Goal: Contribute content: Contribute content

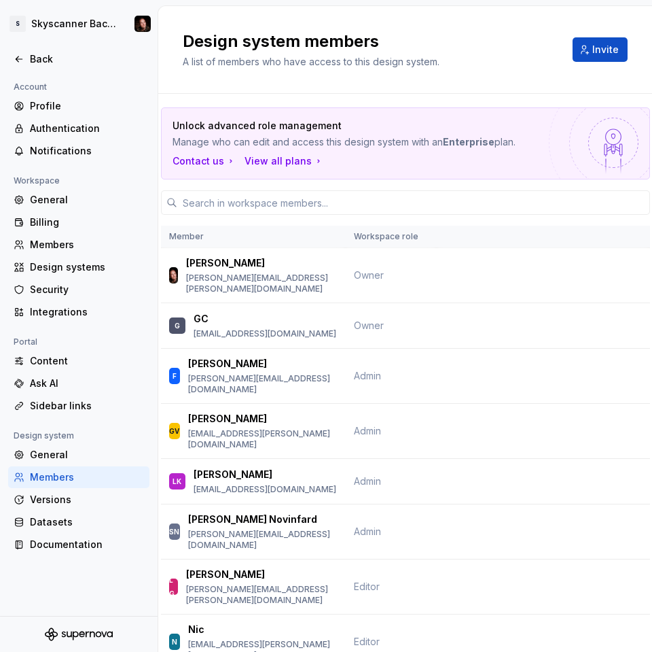
scroll to position [1114, 0]
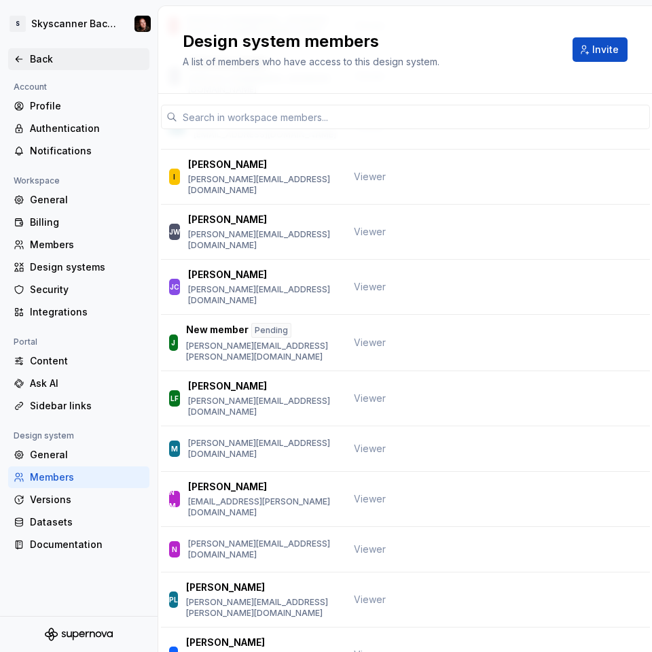
click at [41, 60] on div "Back" at bounding box center [87, 59] width 114 height 14
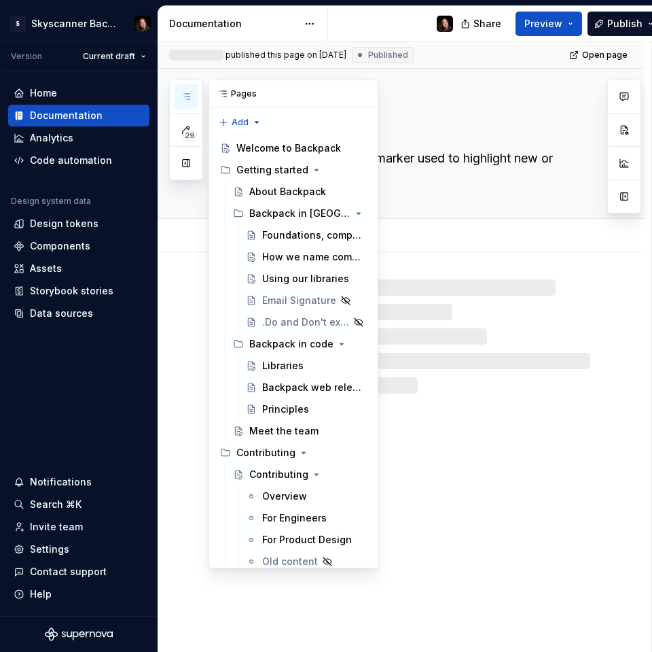
click at [184, 95] on icon "button" at bounding box center [186, 96] width 11 height 11
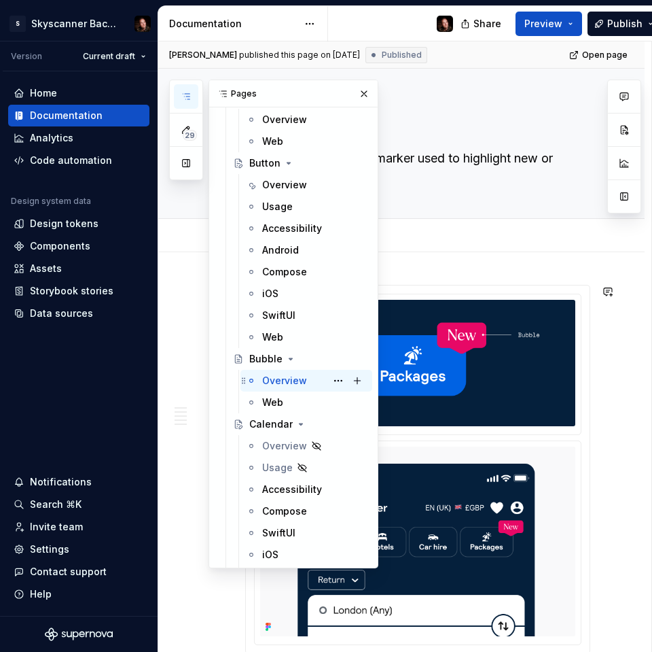
scroll to position [2961, 0]
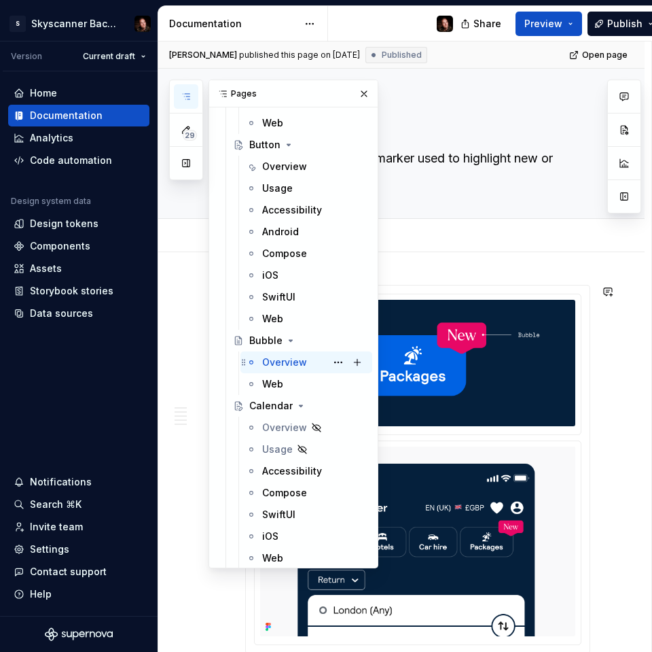
click at [283, 359] on div "Overview" at bounding box center [284, 362] width 45 height 14
click at [367, 94] on button "button" at bounding box center [364, 93] width 19 height 19
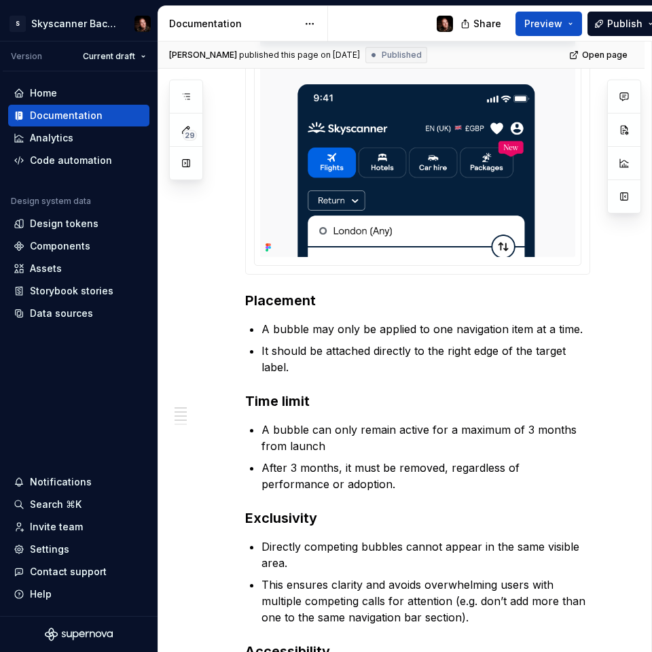
scroll to position [384, 0]
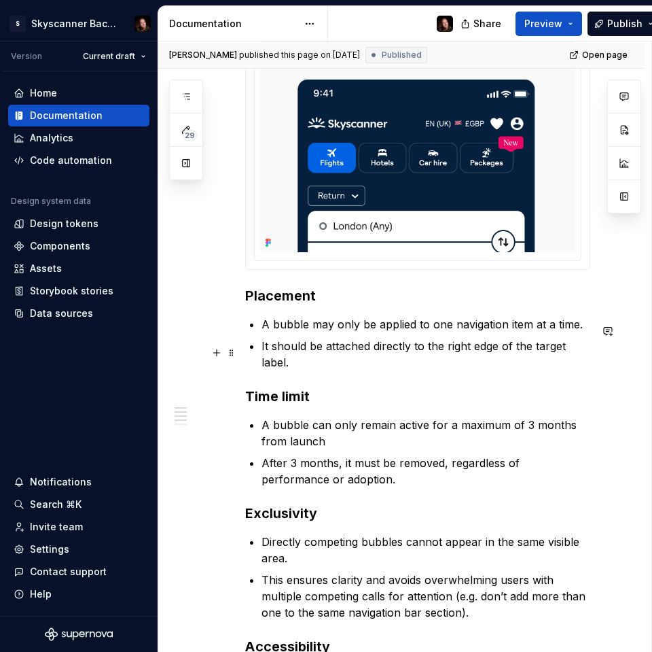
click at [590, 352] on p "It should be attached directly to the right edge of the target label." at bounding box center [426, 354] width 329 height 33
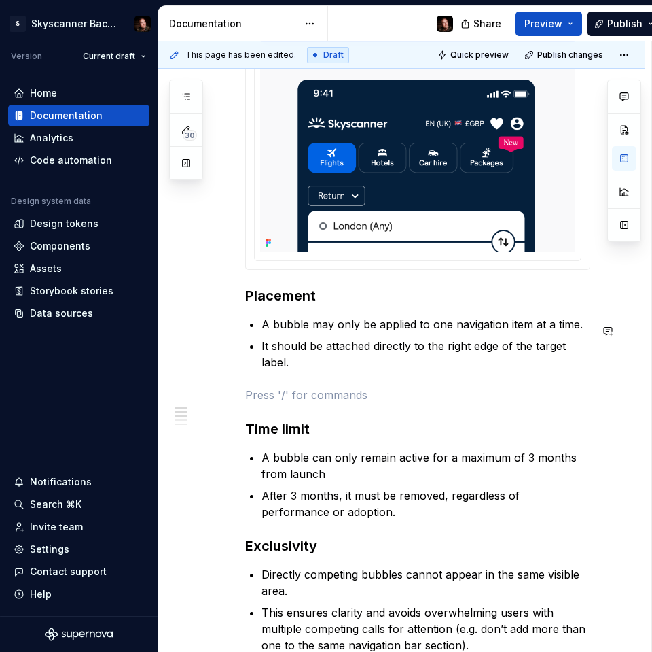
type textarea "*"
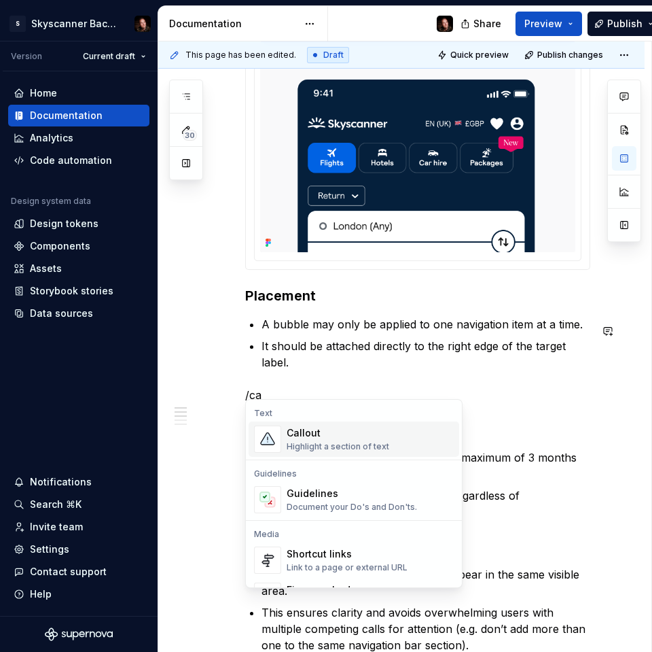
click at [294, 433] on div "Callout" at bounding box center [338, 433] width 103 height 14
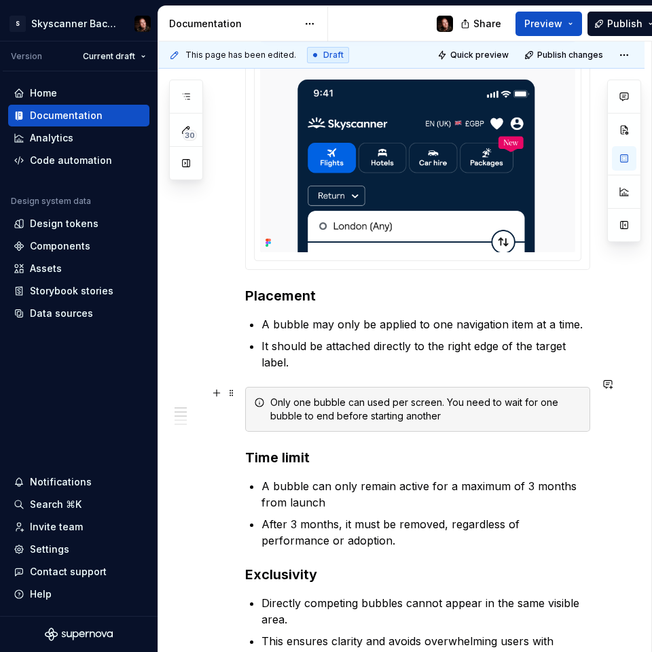
click at [255, 397] on icon at bounding box center [259, 402] width 11 height 11
click at [260, 397] on icon at bounding box center [259, 402] width 11 height 11
click at [533, 387] on div "Only one bubble can used per screen. You need to wait for one bubble to end bef…" at bounding box center [417, 409] width 345 height 45
click at [230, 393] on span at bounding box center [231, 392] width 11 height 19
drag, startPoint x: 381, startPoint y: 395, endPoint x: 539, endPoint y: 386, distance: 158.6
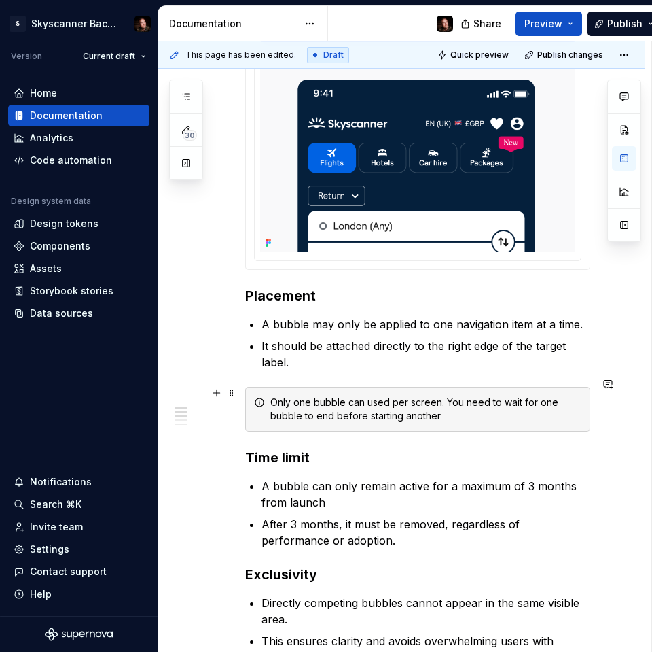
click at [385, 395] on div "Only one bubble can used per screen. You need to wait for one bubble to end bef…" at bounding box center [425, 408] width 311 height 27
click at [536, 395] on div "Only one bubble can used per screen. You need to wait for one bubble to end bef…" at bounding box center [425, 408] width 311 height 27
drag, startPoint x: 320, startPoint y: 394, endPoint x: 313, endPoint y: 394, distance: 7.5
click at [319, 395] on div "Only one bubble can used per screen. You need to wait for one bubble to end bef…" at bounding box center [425, 408] width 311 height 27
click at [260, 398] on icon at bounding box center [259, 402] width 8 height 8
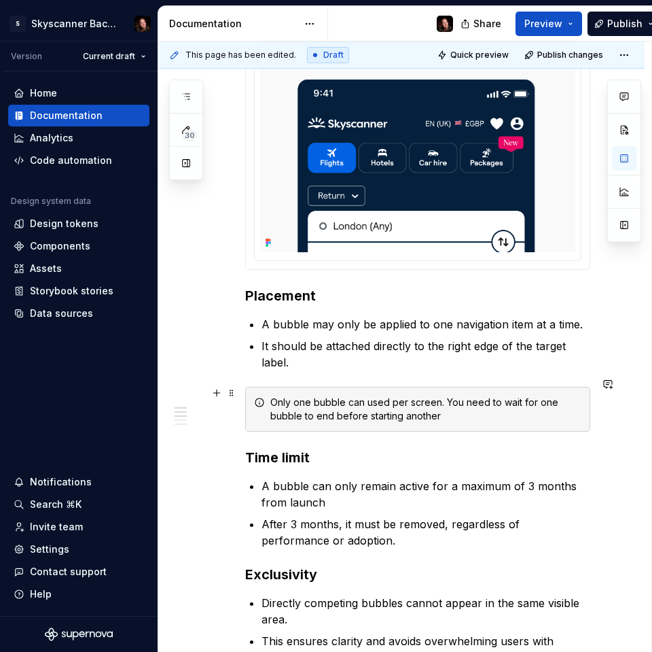
click at [260, 397] on icon at bounding box center [259, 402] width 11 height 11
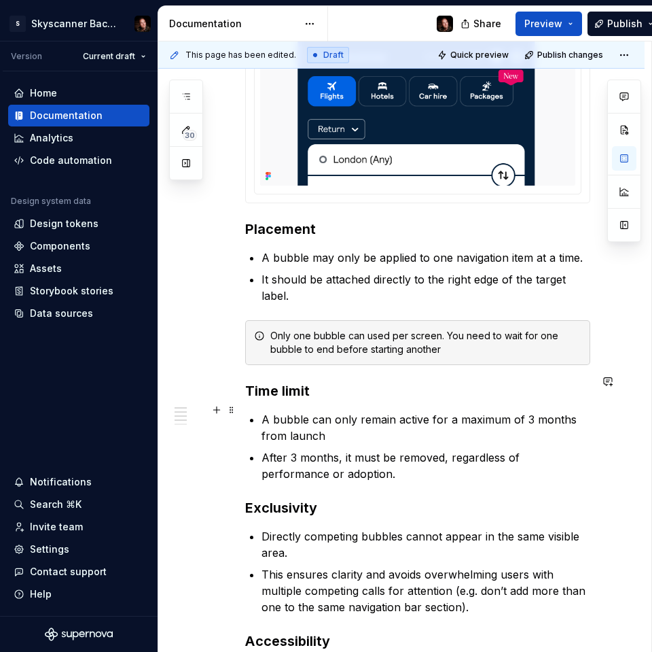
scroll to position [486, 0]
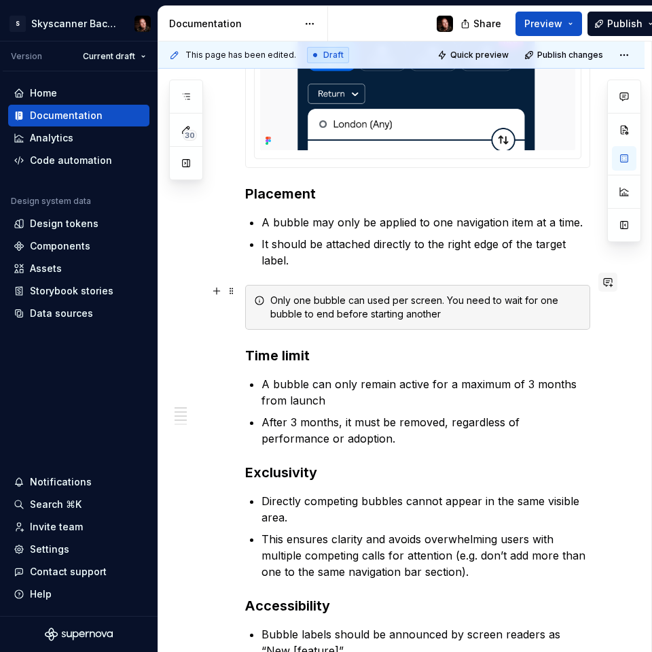
click at [615, 281] on button "button" at bounding box center [608, 281] width 19 height 19
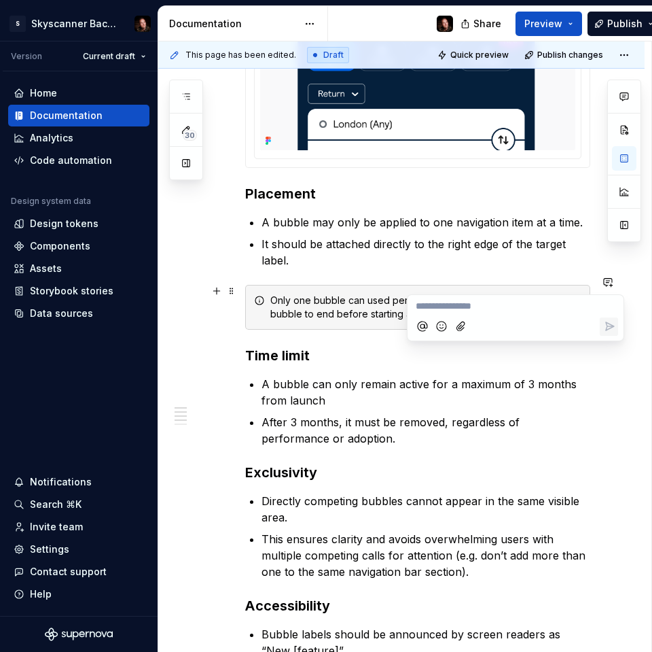
drag, startPoint x: 343, startPoint y: 281, endPoint x: 260, endPoint y: 290, distance: 84.1
click at [340, 285] on div "Only one bubble can used per screen. You need to wait for one bubble to end bef…" at bounding box center [417, 307] width 345 height 45
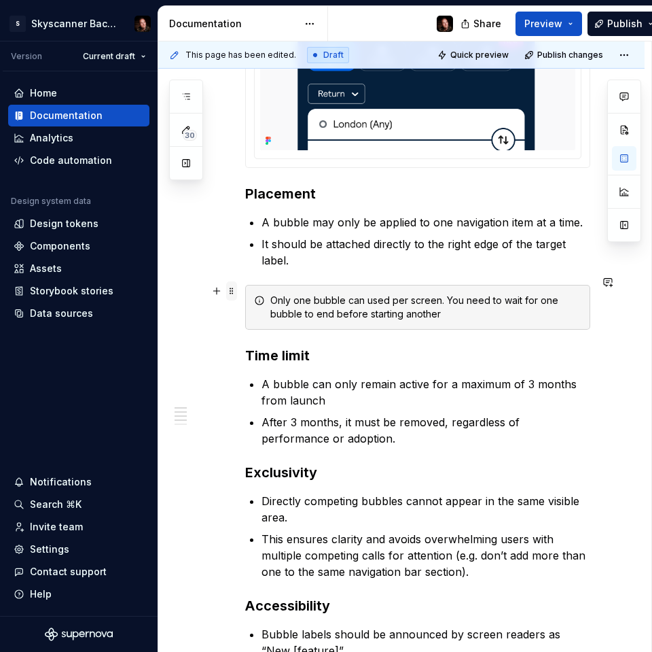
click at [232, 292] on span at bounding box center [231, 290] width 11 height 19
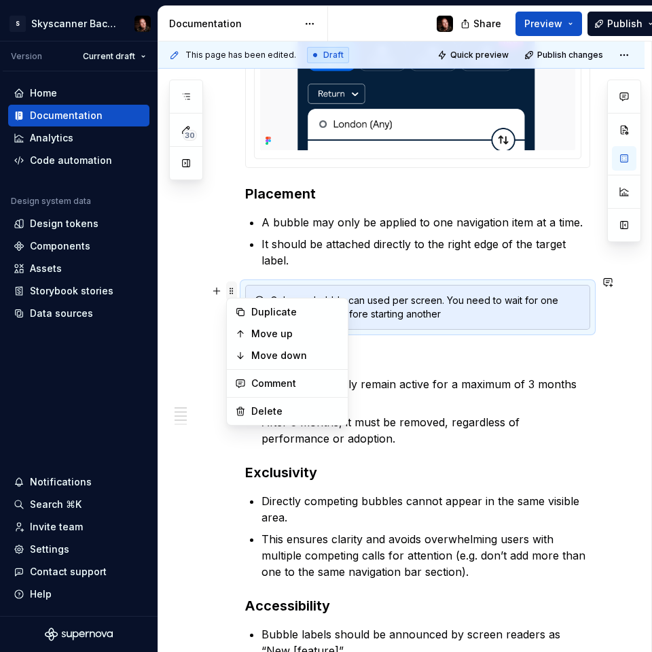
click at [234, 287] on span at bounding box center [231, 290] width 11 height 19
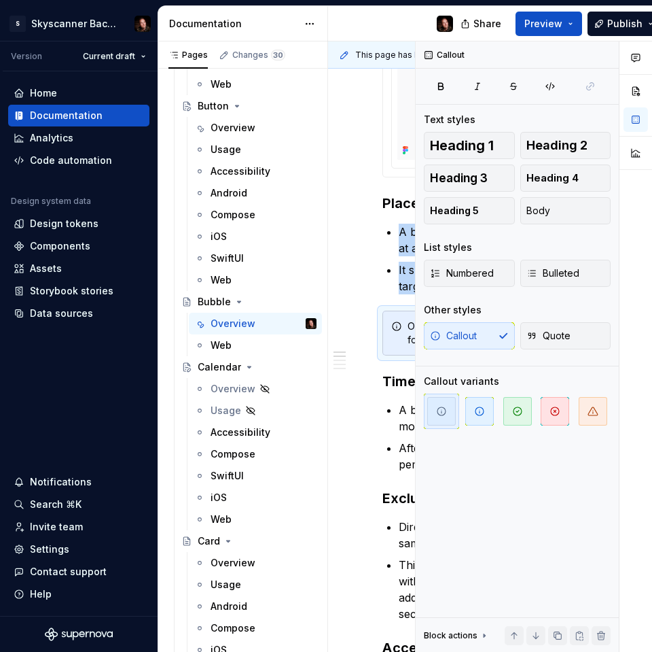
scroll to position [0, 0]
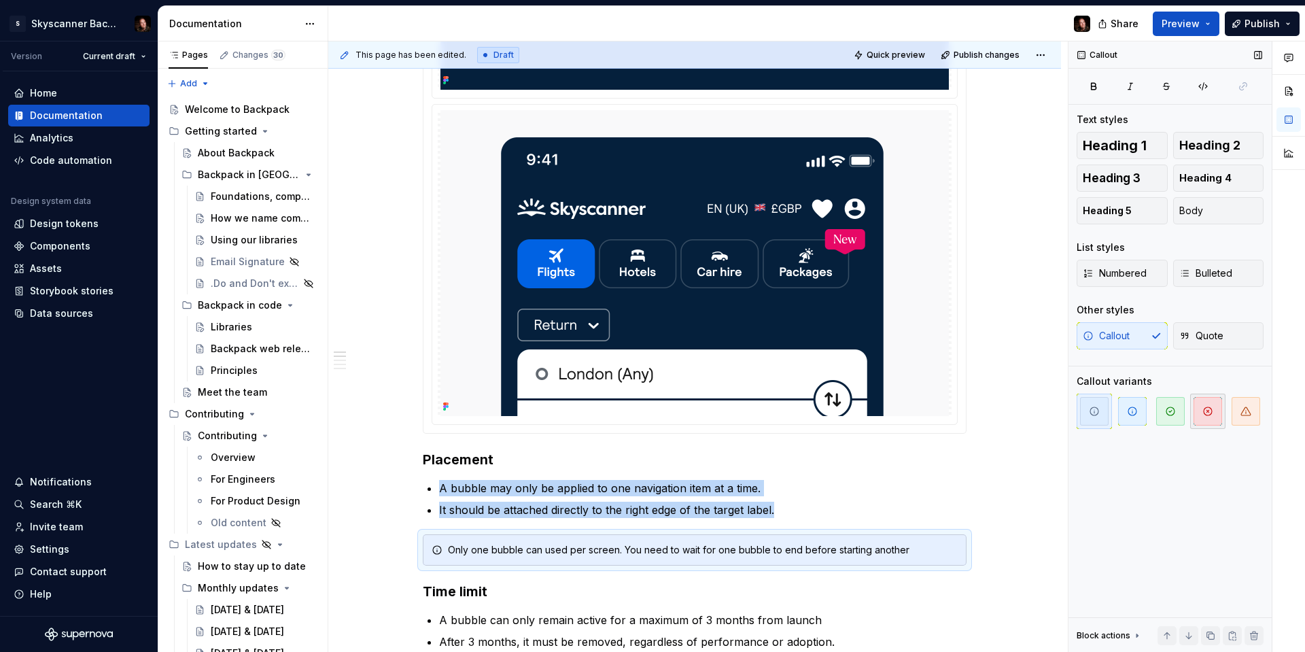
click at [652, 413] on icon "button" at bounding box center [1207, 411] width 11 height 11
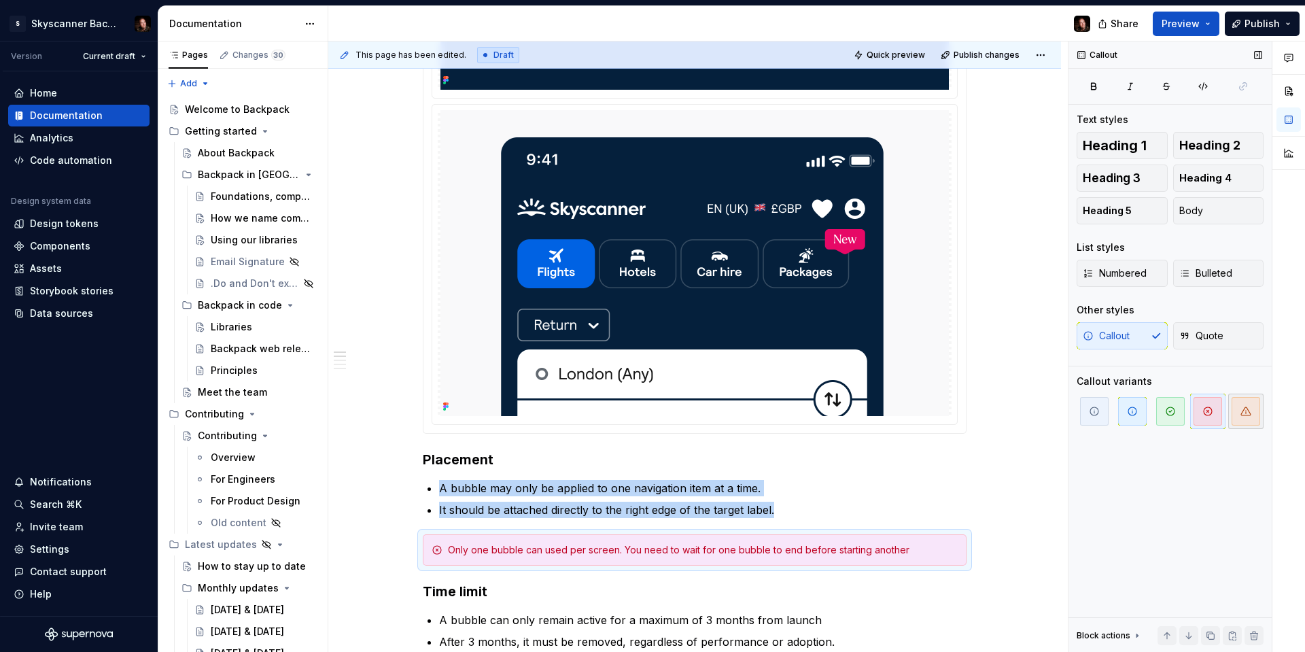
click at [652, 404] on span "button" at bounding box center [1245, 411] width 29 height 29
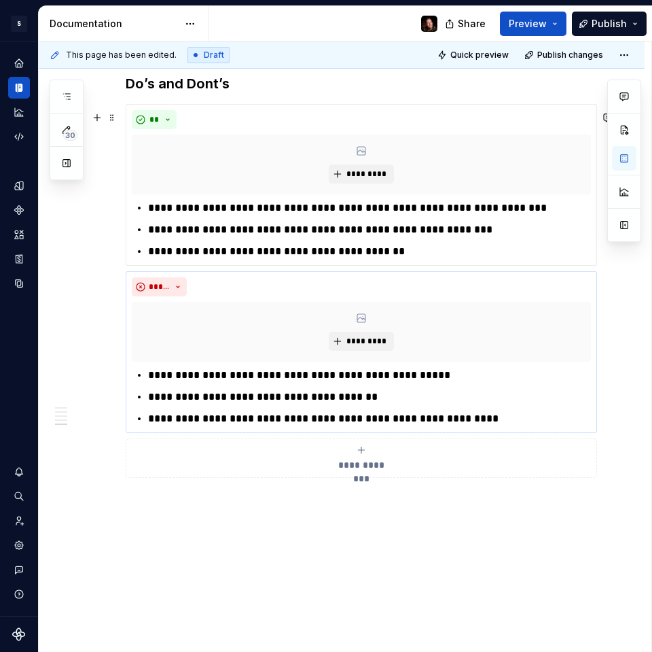
scroll to position [1146, 0]
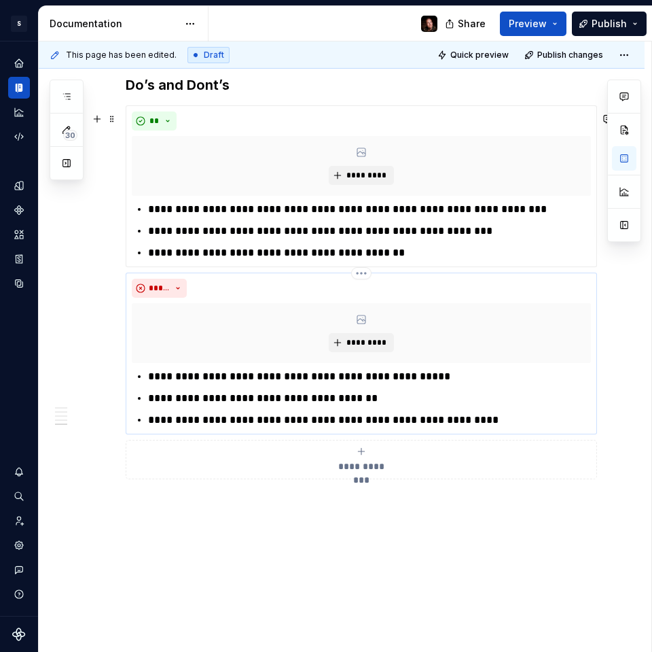
click at [491, 427] on p "**********" at bounding box center [369, 420] width 443 height 16
type textarea "*"
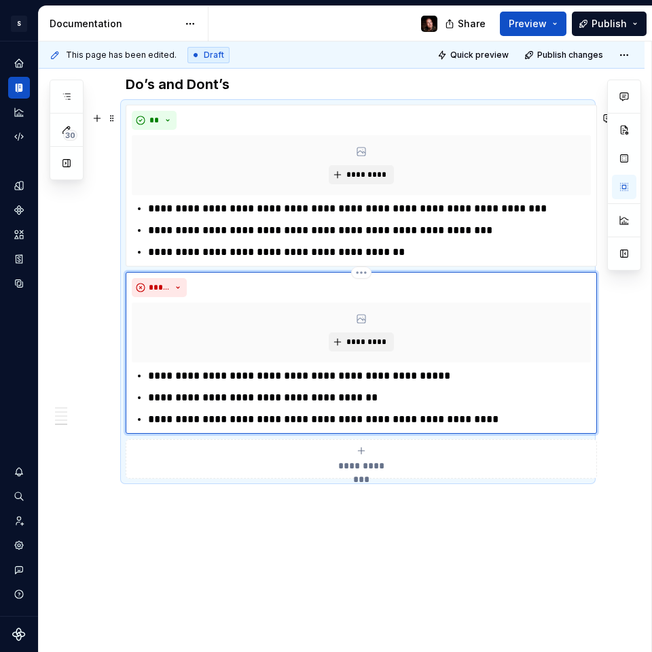
scroll to position [1144, 0]
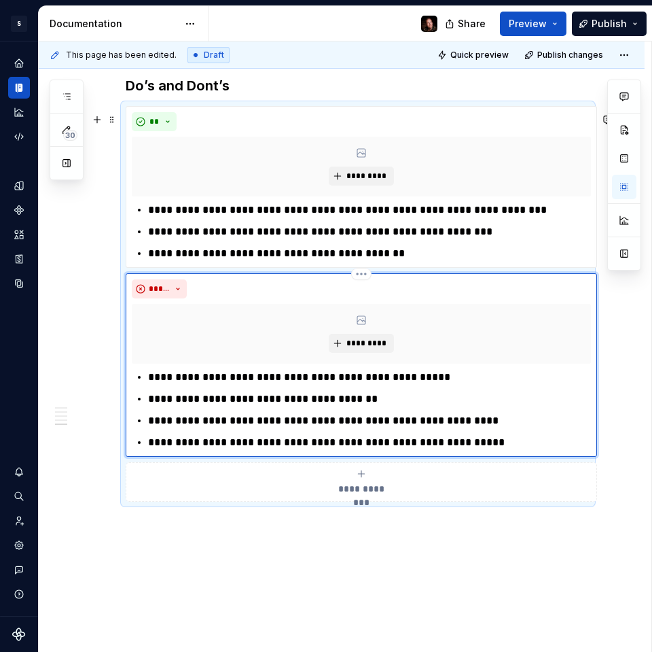
click at [152, 449] on p "**********" at bounding box center [369, 442] width 443 height 16
click at [149, 448] on p "**********" at bounding box center [369, 442] width 443 height 16
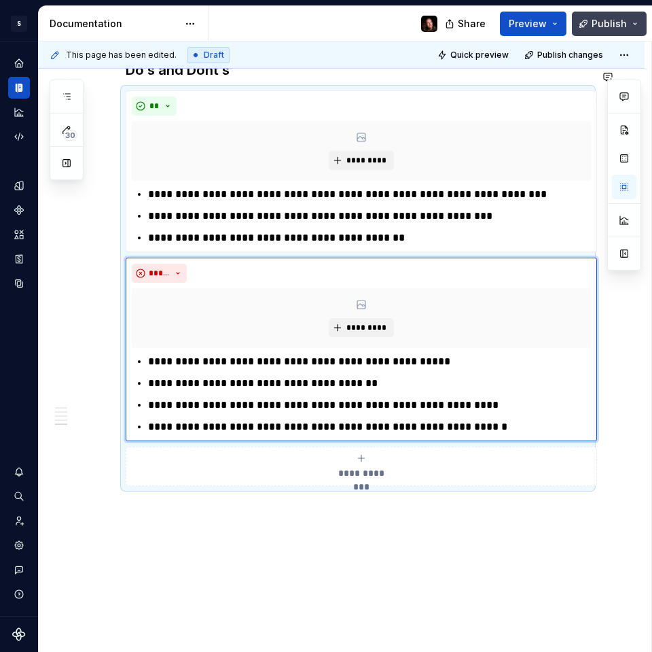
click at [635, 27] on button "Publish" at bounding box center [609, 24] width 75 height 24
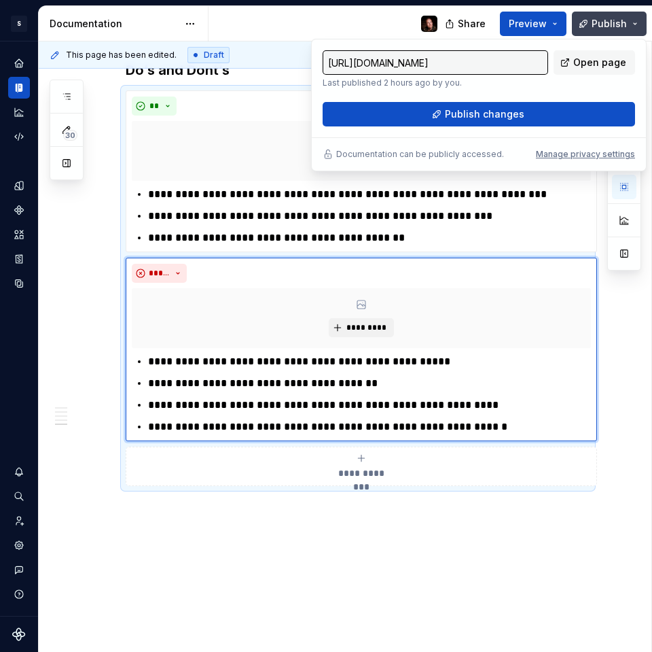
scroll to position [1129, 0]
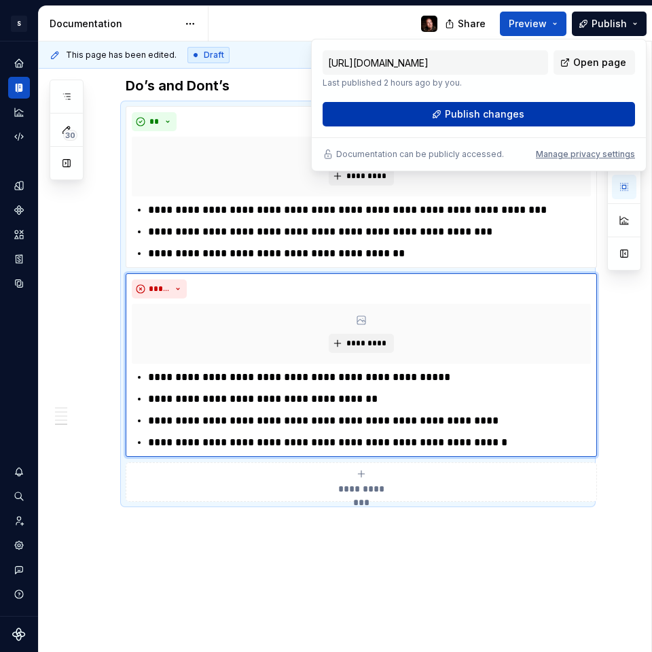
click at [542, 116] on button "Publish changes" at bounding box center [479, 114] width 313 height 24
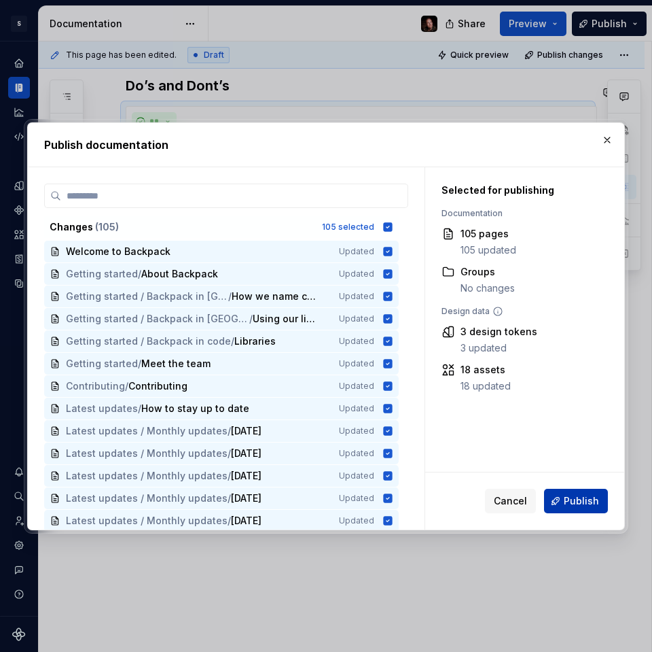
click at [576, 503] on span "Publish" at bounding box center [581, 501] width 35 height 14
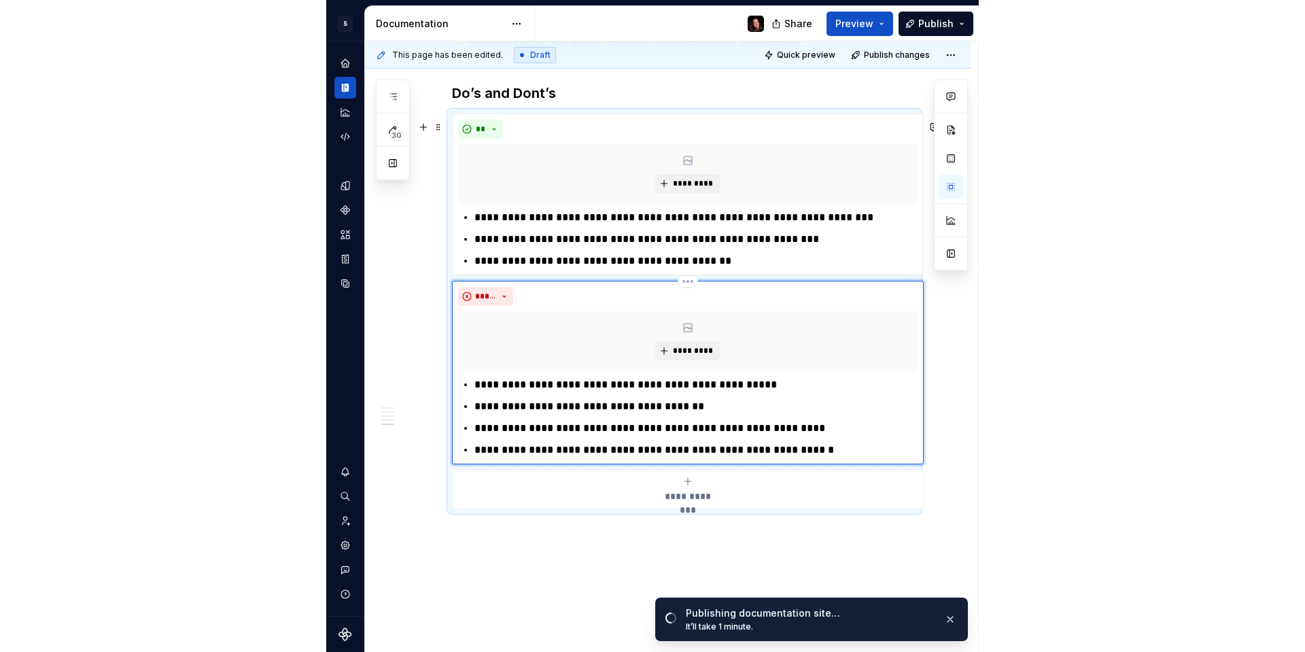
scroll to position [1245, 0]
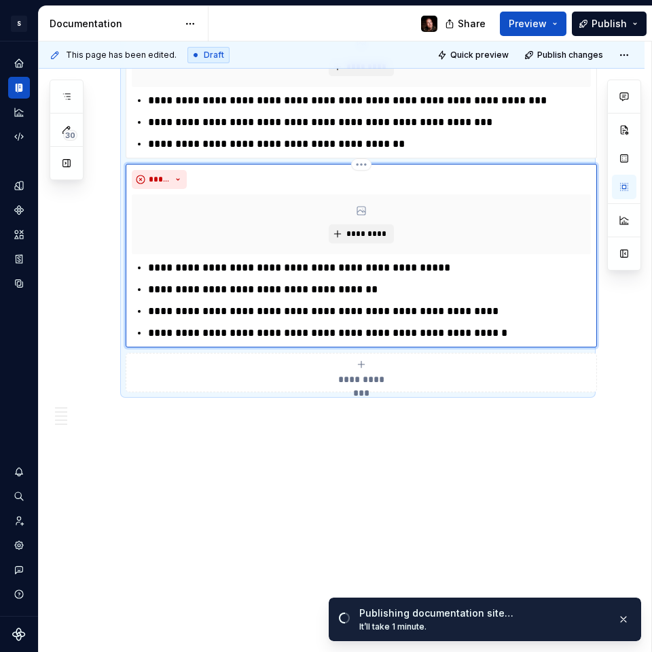
click at [499, 332] on p "**********" at bounding box center [369, 333] width 443 height 16
click at [626, 620] on button "button" at bounding box center [624, 619] width 18 height 19
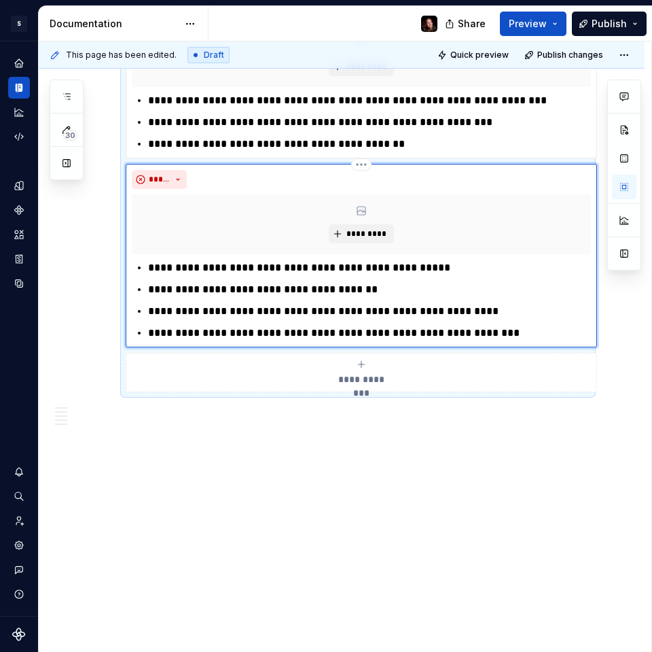
click at [514, 330] on p "**********" at bounding box center [369, 333] width 443 height 16
click at [603, 22] on span "Publish" at bounding box center [609, 24] width 35 height 14
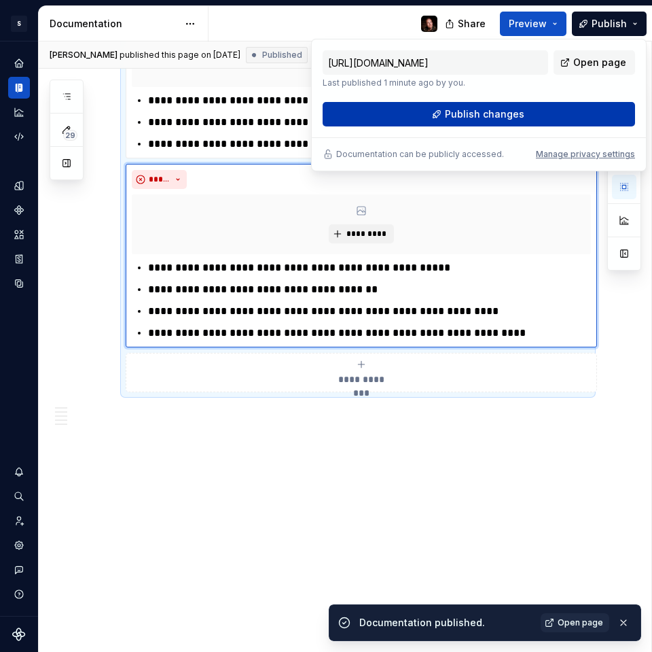
click at [552, 107] on button "Publish changes" at bounding box center [479, 114] width 313 height 24
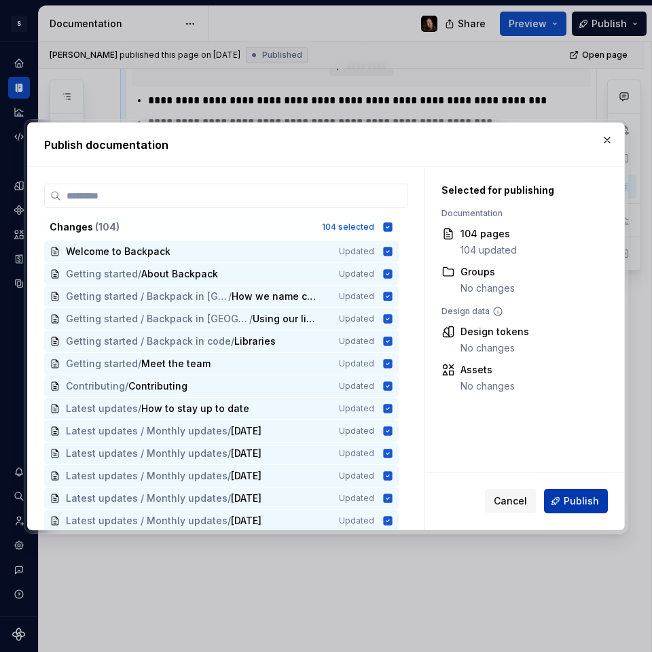
click at [588, 503] on span "Publish" at bounding box center [581, 501] width 35 height 14
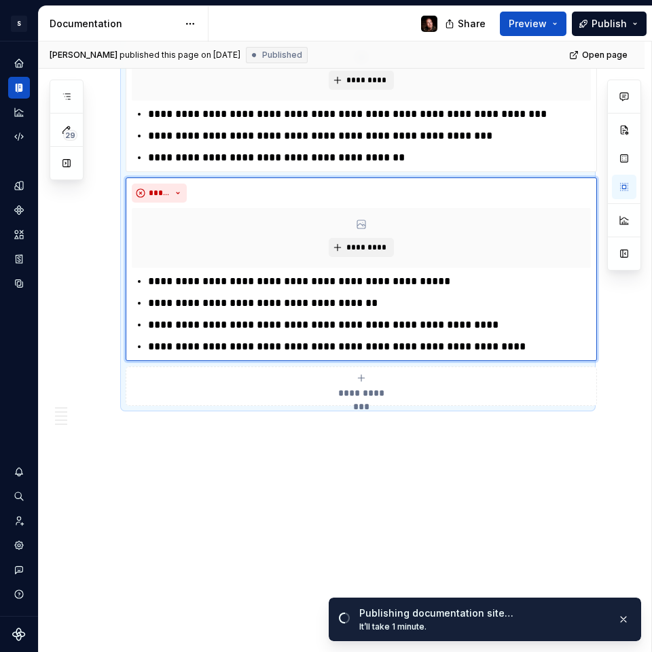
scroll to position [1209, 0]
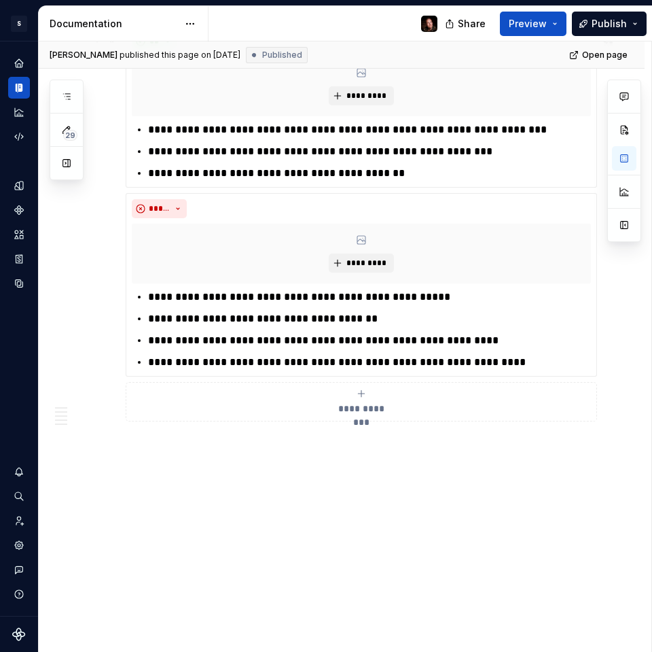
type textarea "*"
